Goal: Check status: Check status

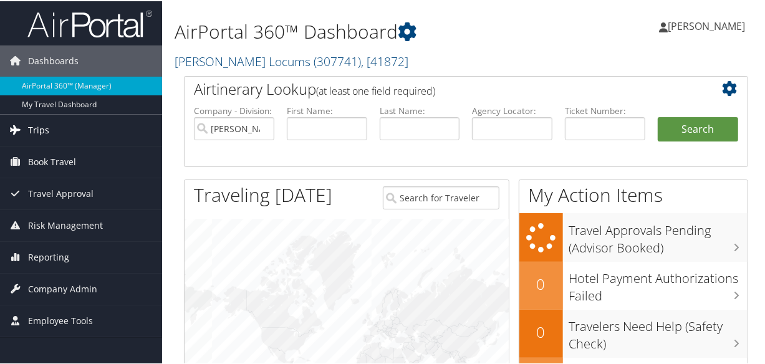
click at [35, 125] on span "Trips" at bounding box center [38, 128] width 21 height 31
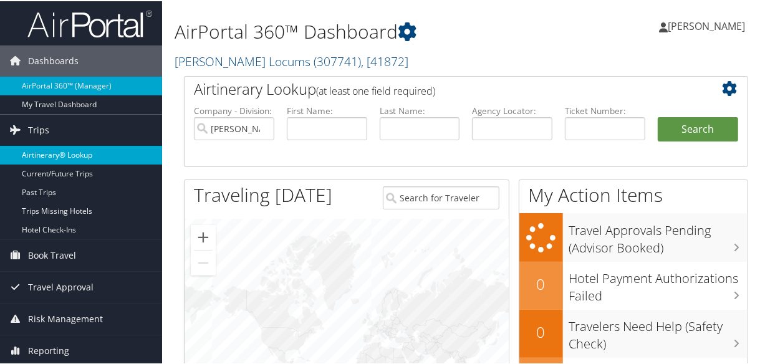
click at [66, 149] on link "Airtinerary® Lookup" at bounding box center [81, 154] width 162 height 19
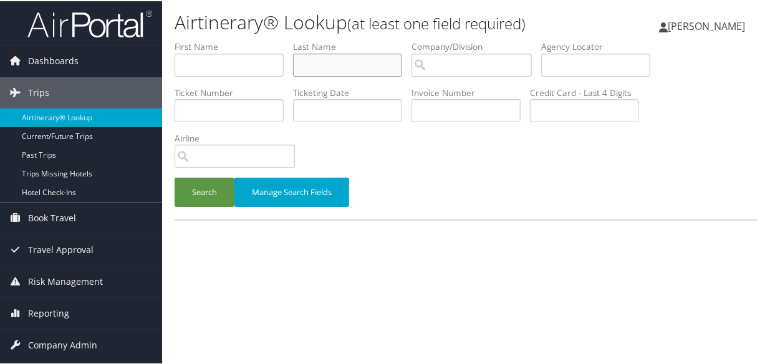
click at [323, 63] on input "text" at bounding box center [347, 63] width 109 height 23
type input "szefler"
click at [175, 176] on button "Search" at bounding box center [205, 190] width 60 height 29
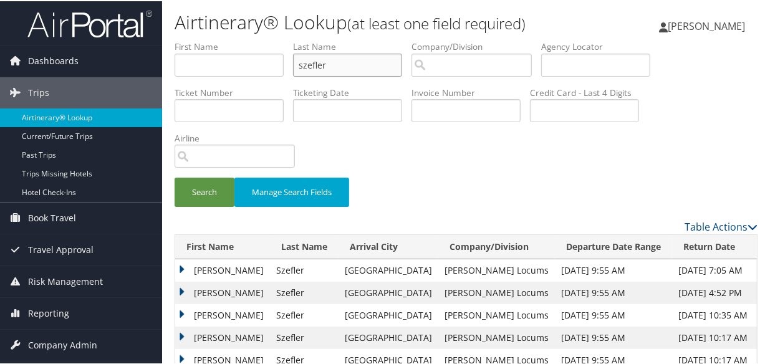
scroll to position [162, 0]
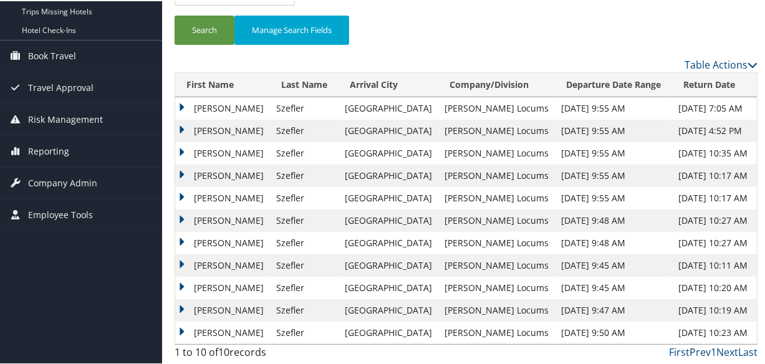
click at [180, 259] on td "[PERSON_NAME]" at bounding box center [222, 264] width 95 height 22
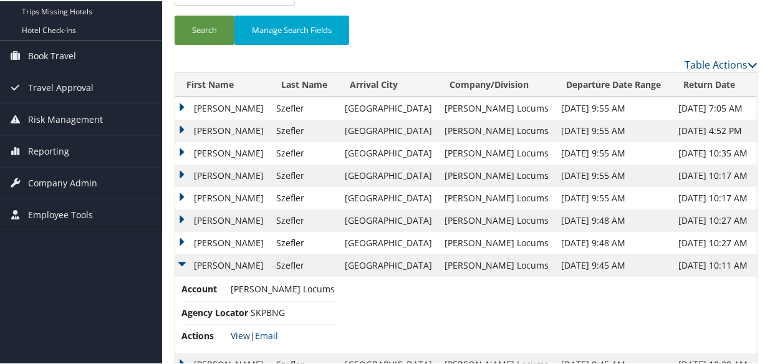
click at [235, 329] on link "View" at bounding box center [240, 335] width 19 height 12
click at [177, 174] on td "[PERSON_NAME]" at bounding box center [222, 174] width 95 height 22
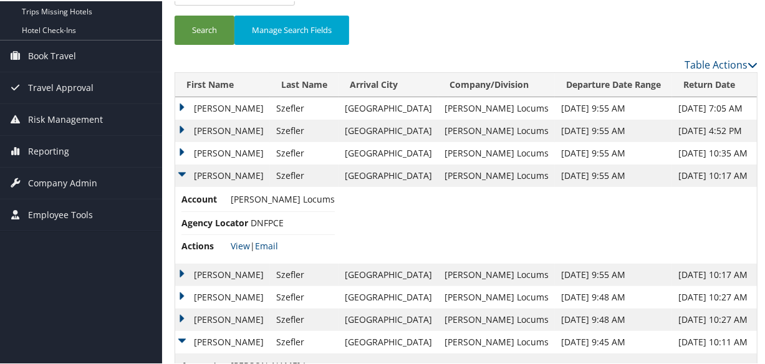
scroll to position [314, 0]
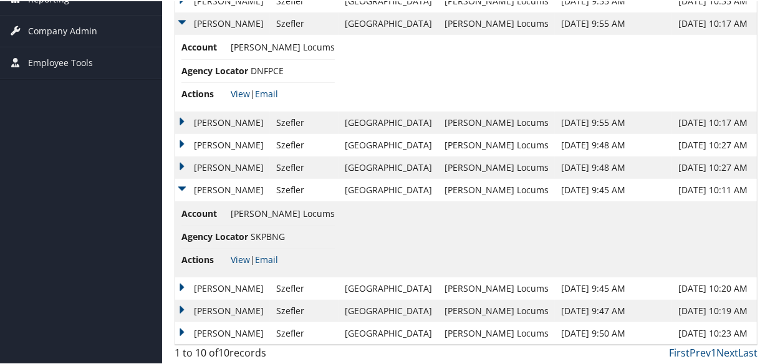
click at [180, 163] on td "[PERSON_NAME]" at bounding box center [222, 166] width 95 height 22
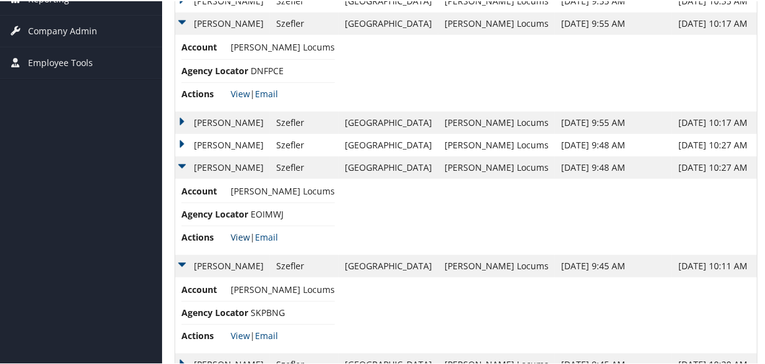
click at [239, 234] on link "View" at bounding box center [240, 236] width 19 height 12
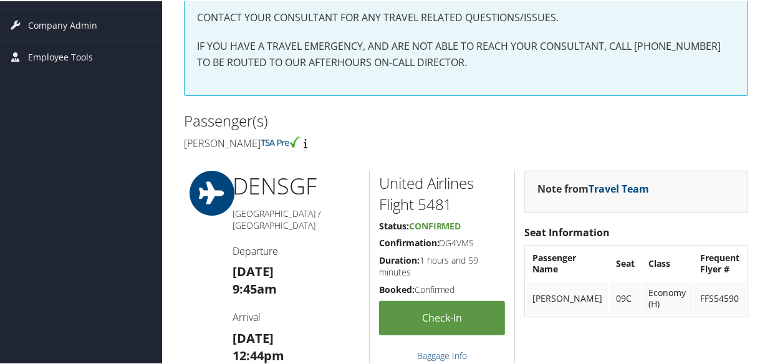
scroll to position [113, 0]
